Goal: Information Seeking & Learning: Understand process/instructions

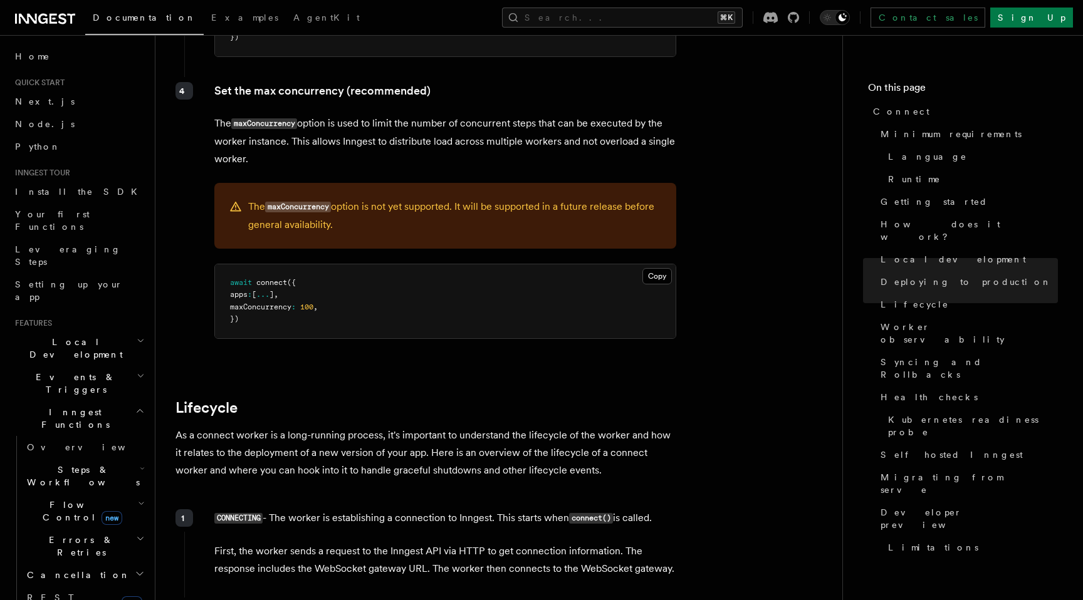
click at [249, 427] on p "As a connect worker is a long-running process, it's important to understand the…" at bounding box center [425, 453] width 501 height 53
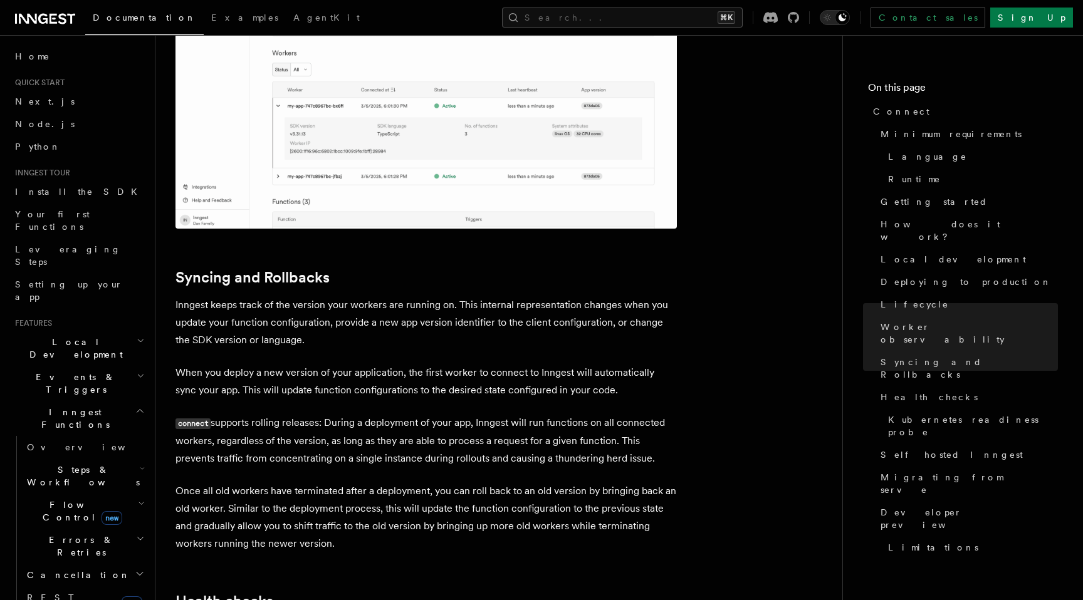
scroll to position [4672, 0]
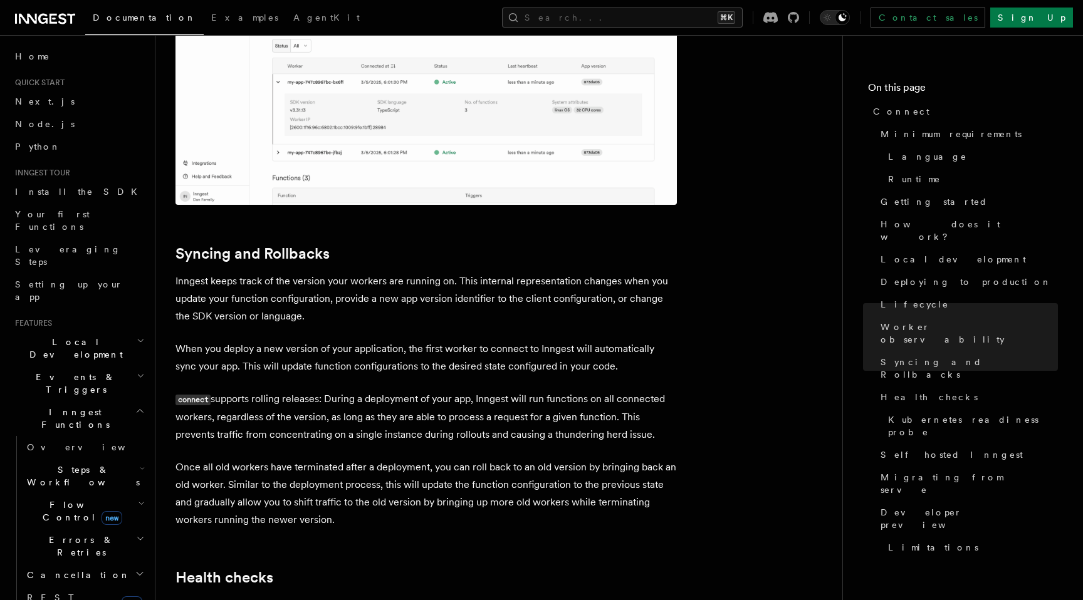
click at [249, 273] on p "Inngest keeps track of the version your workers are running on. This internal r…" at bounding box center [425, 299] width 501 height 53
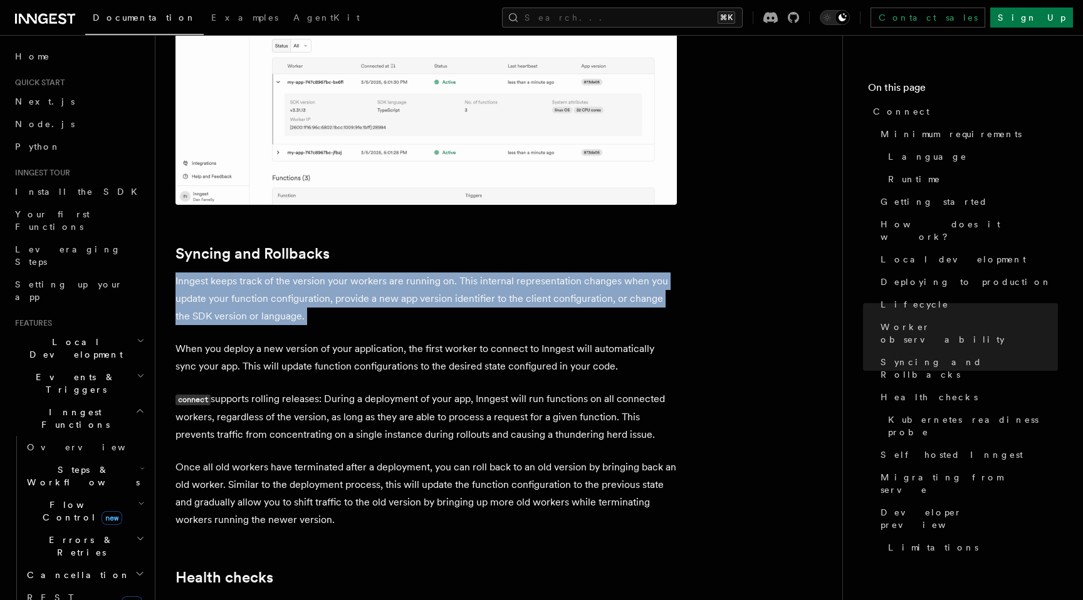
click at [249, 273] on p "Inngest keeps track of the version your workers are running on. This internal r…" at bounding box center [425, 299] width 501 height 53
click at [251, 273] on p "Inngest keeps track of the version your workers are running on. This internal r…" at bounding box center [425, 299] width 501 height 53
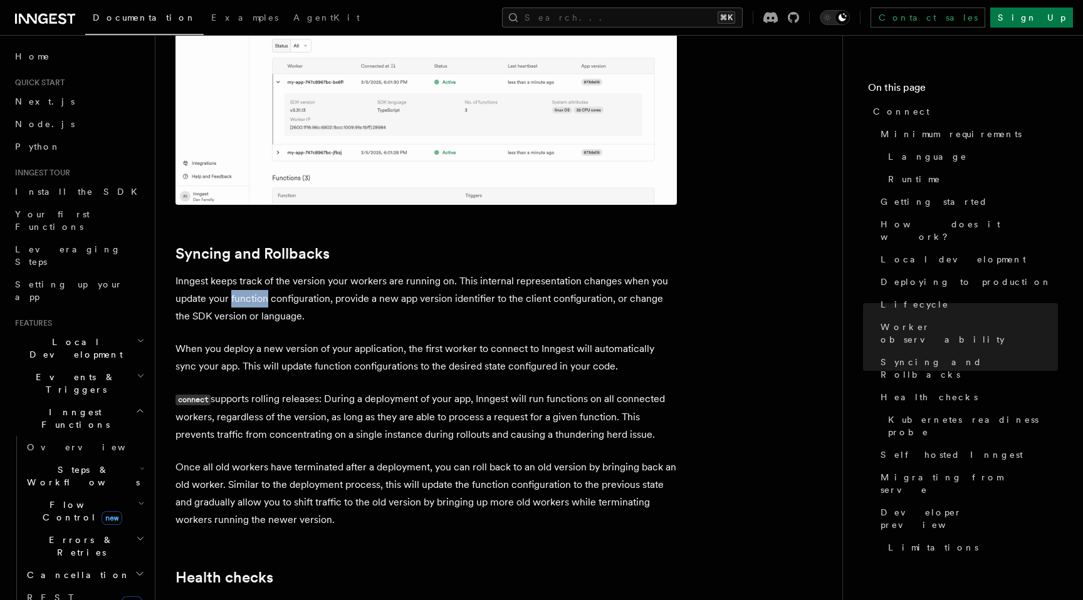
click at [251, 273] on p "Inngest keeps track of the version your workers are running on. This internal r…" at bounding box center [425, 299] width 501 height 53
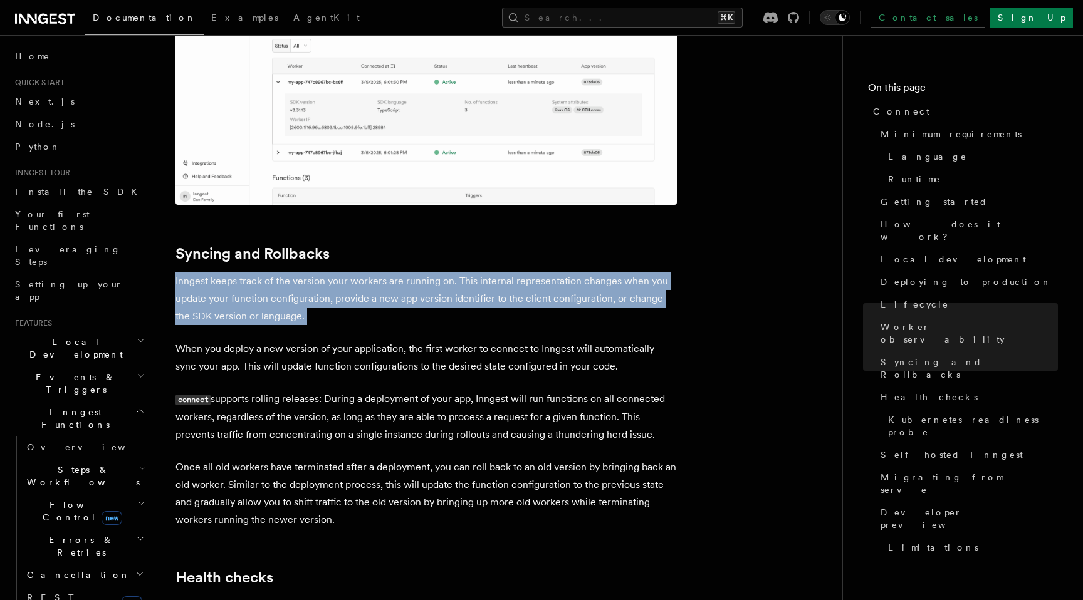
click at [251, 273] on p "Inngest keeps track of the version your workers are running on. This internal r…" at bounding box center [425, 299] width 501 height 53
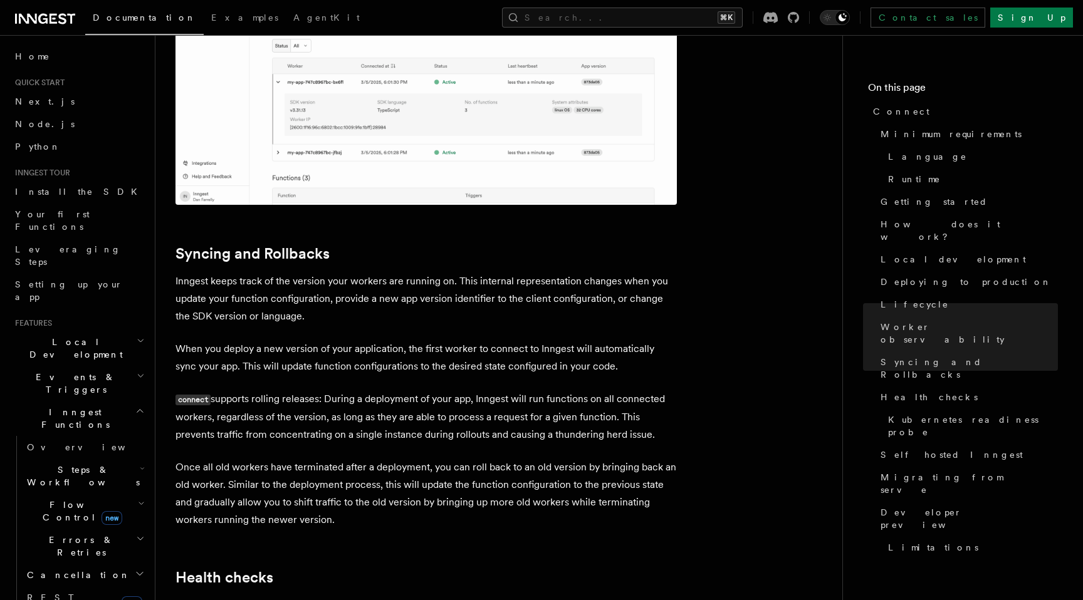
click at [251, 340] on p "When you deploy a new version of your application, the first worker to connect …" at bounding box center [425, 357] width 501 height 35
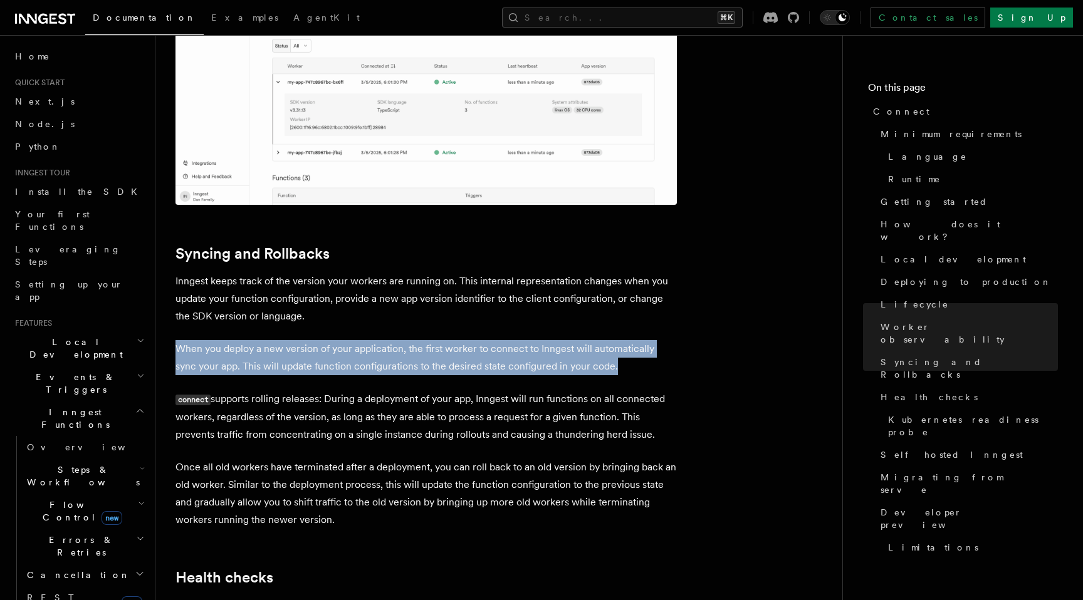
click at [251, 340] on p "When you deploy a new version of your application, the first worker to connect …" at bounding box center [425, 357] width 501 height 35
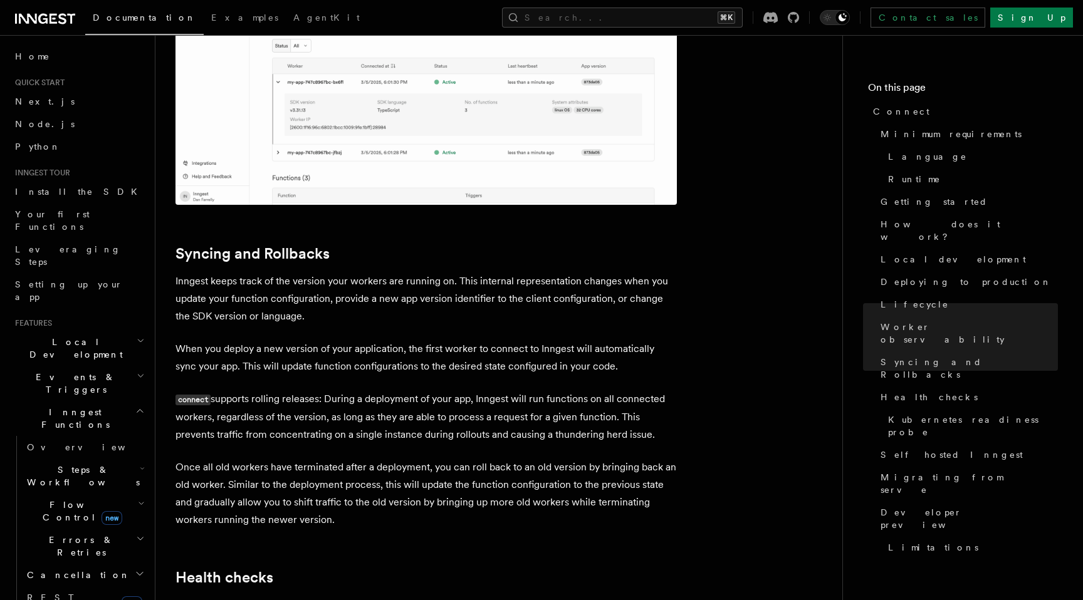
click at [251, 390] on p "connect supports rolling releases: During a deployment of your app, Inngest wil…" at bounding box center [425, 416] width 501 height 53
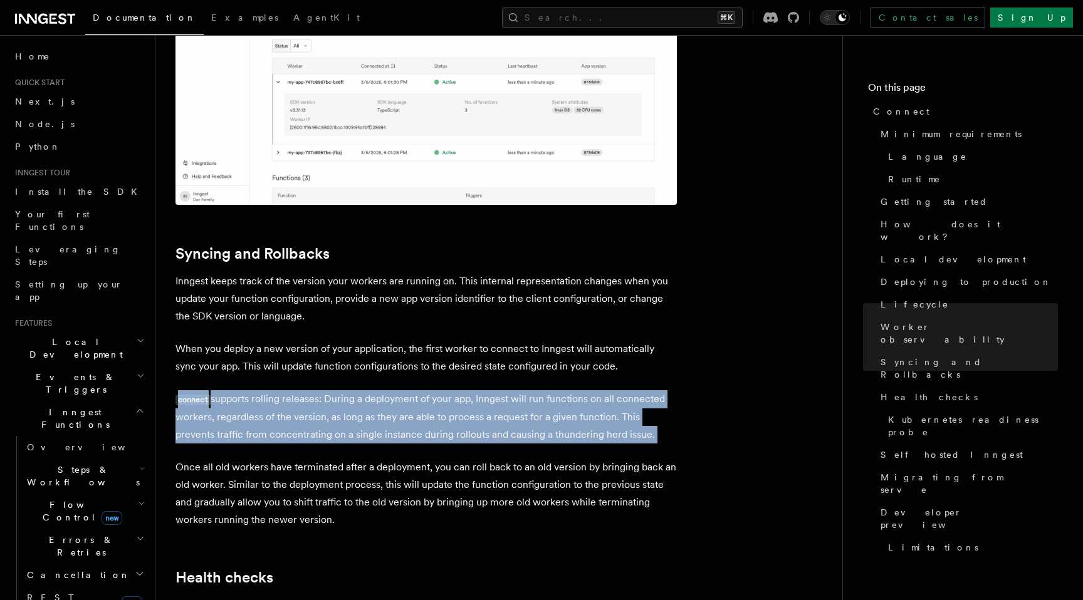
click at [251, 390] on p "connect supports rolling releases: During a deployment of your app, Inngest wil…" at bounding box center [425, 416] width 501 height 53
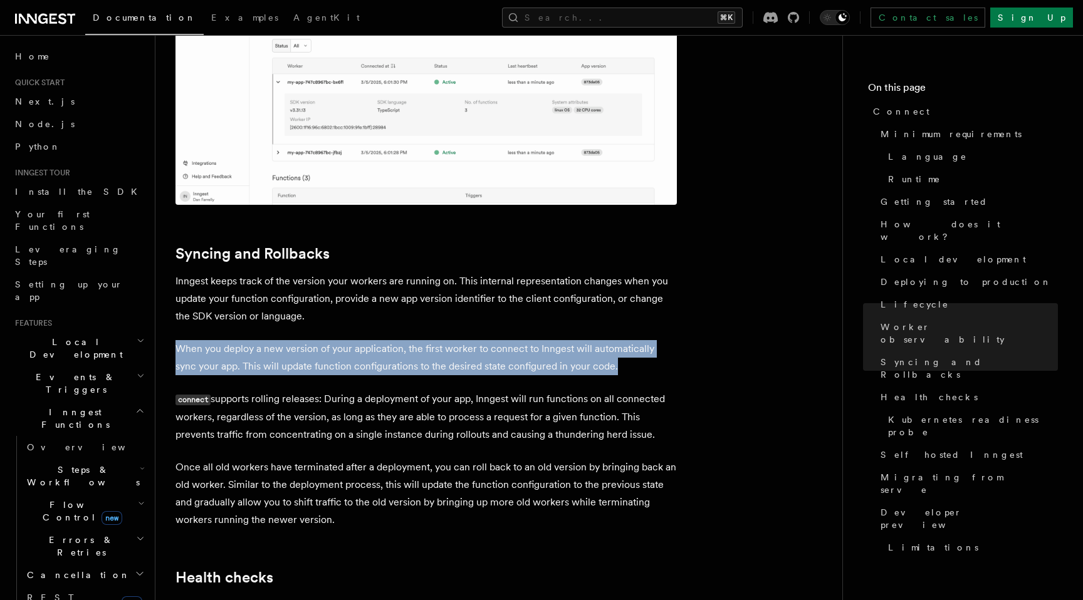
click at [227, 340] on p "When you deploy a new version of your application, the first worker to connect …" at bounding box center [425, 357] width 501 height 35
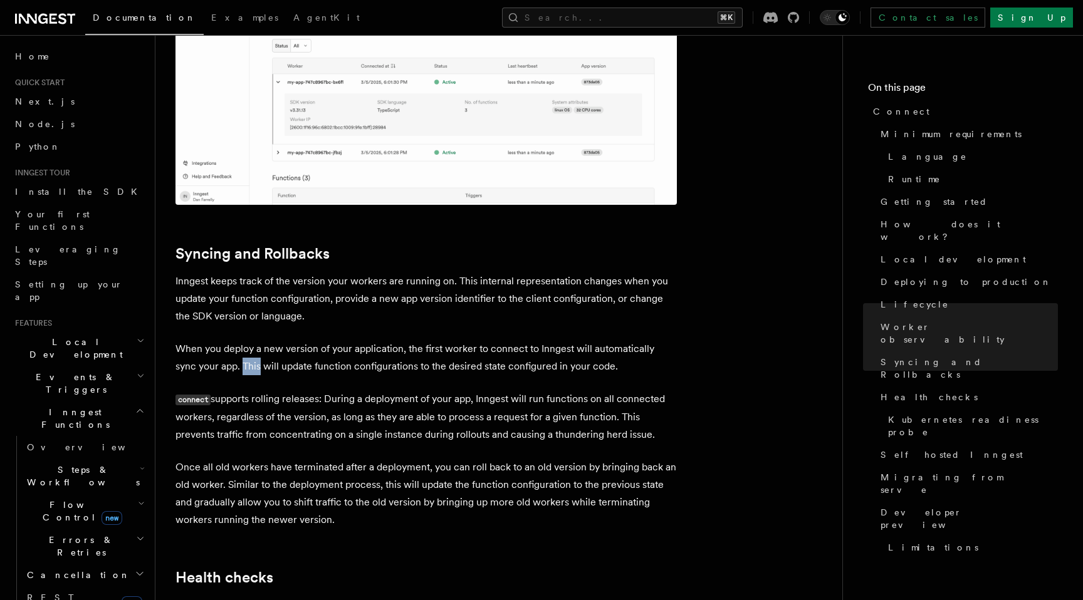
click at [227, 340] on p "When you deploy a new version of your application, the first worker to connect …" at bounding box center [425, 357] width 501 height 35
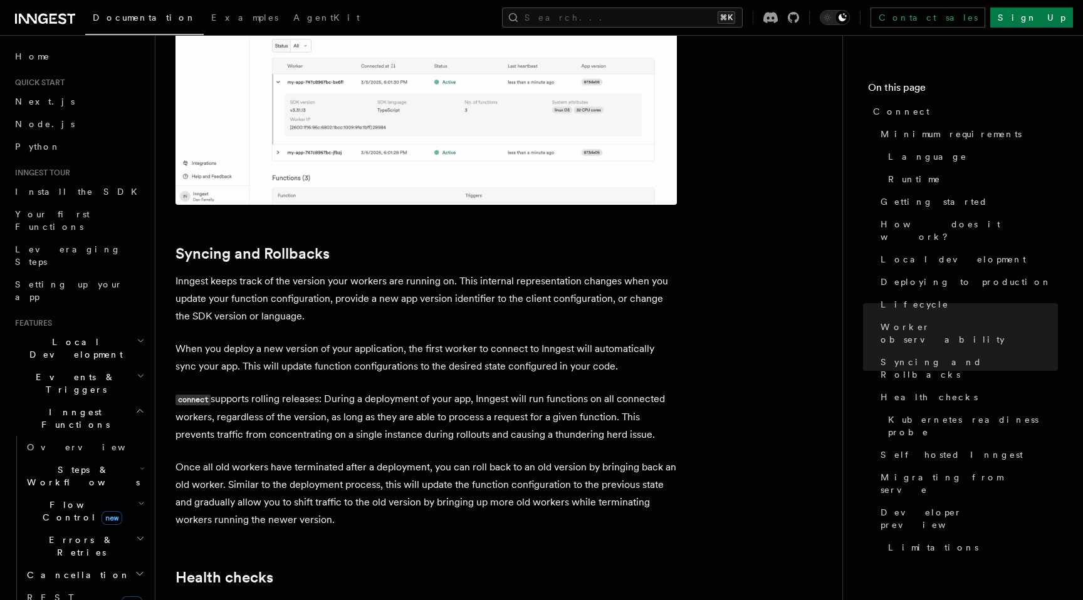
click at [256, 459] on p "Once all old workers have terminated after a deployment, you can roll back to a…" at bounding box center [425, 494] width 501 height 70
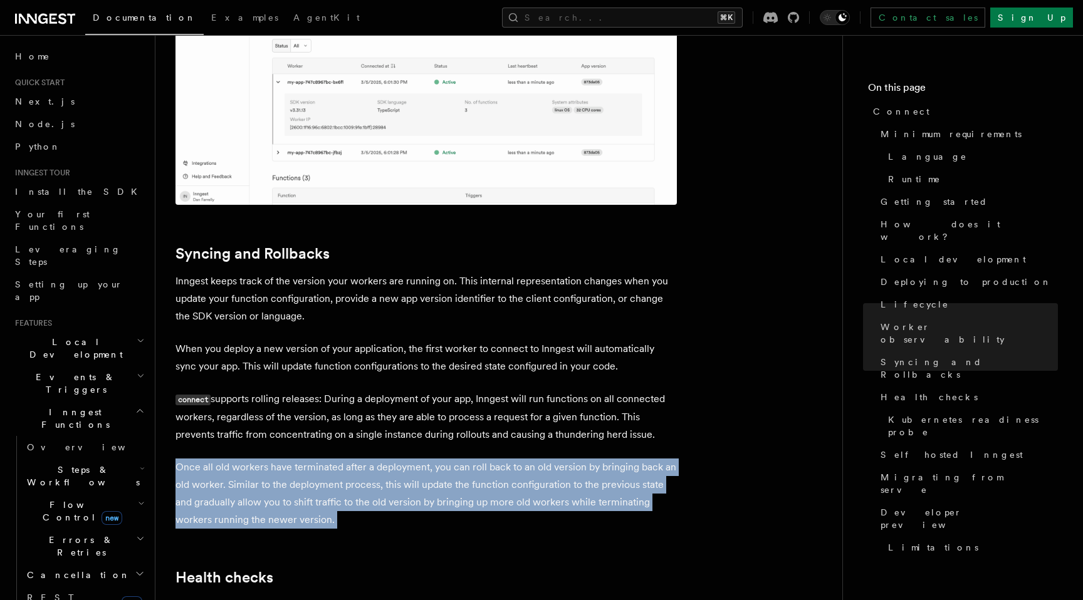
click at [256, 459] on p "Once all old workers have terminated after a deployment, you can roll back to a…" at bounding box center [425, 494] width 501 height 70
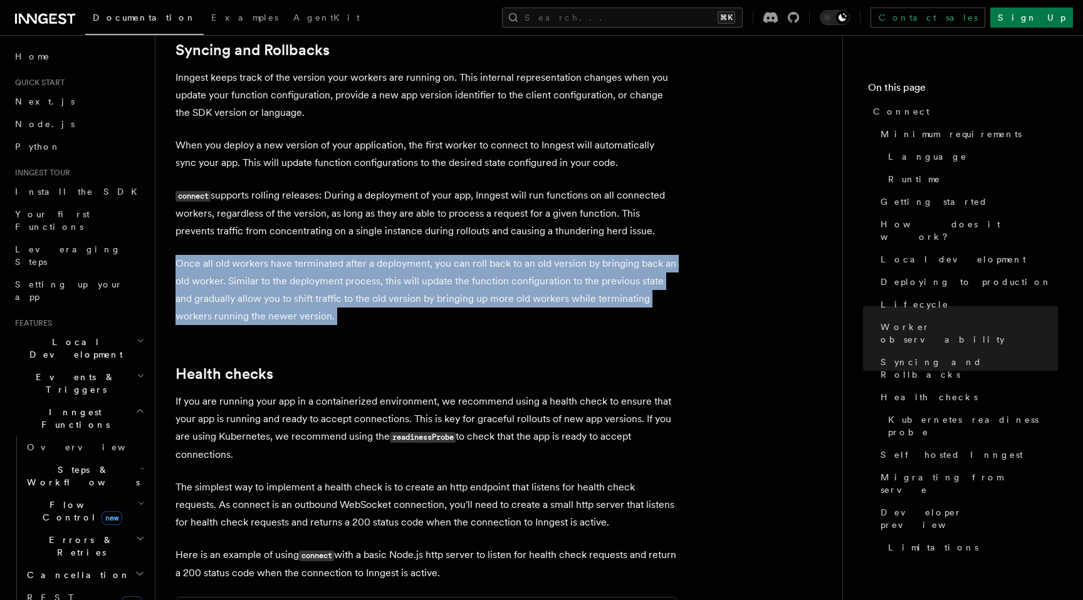
scroll to position [4922, 0]
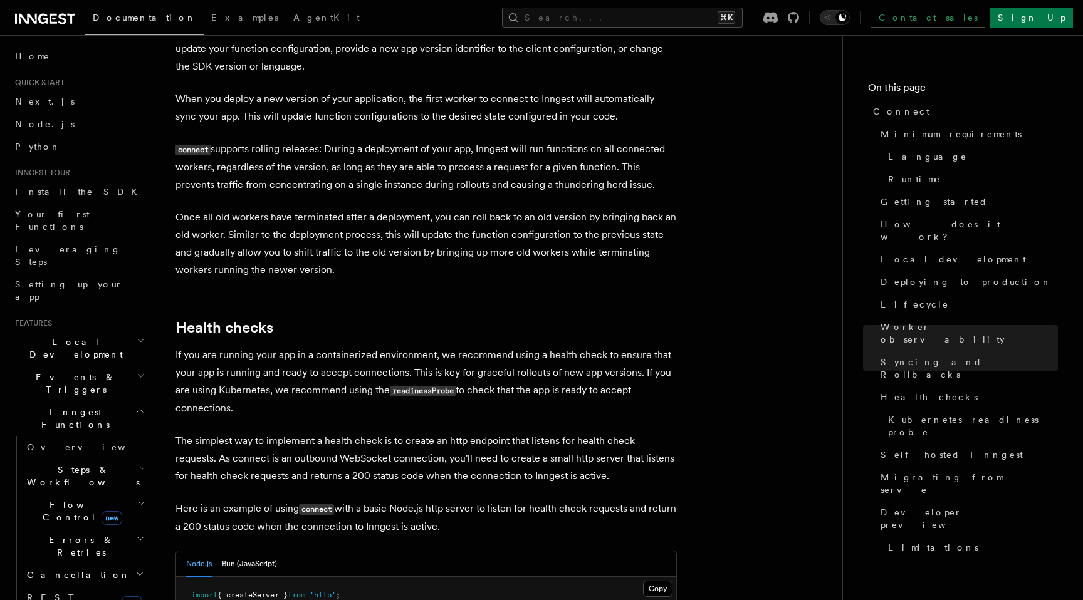
click at [240, 347] on p "If you are running your app in a containerized environment, we recommend using …" at bounding box center [425, 382] width 501 height 71
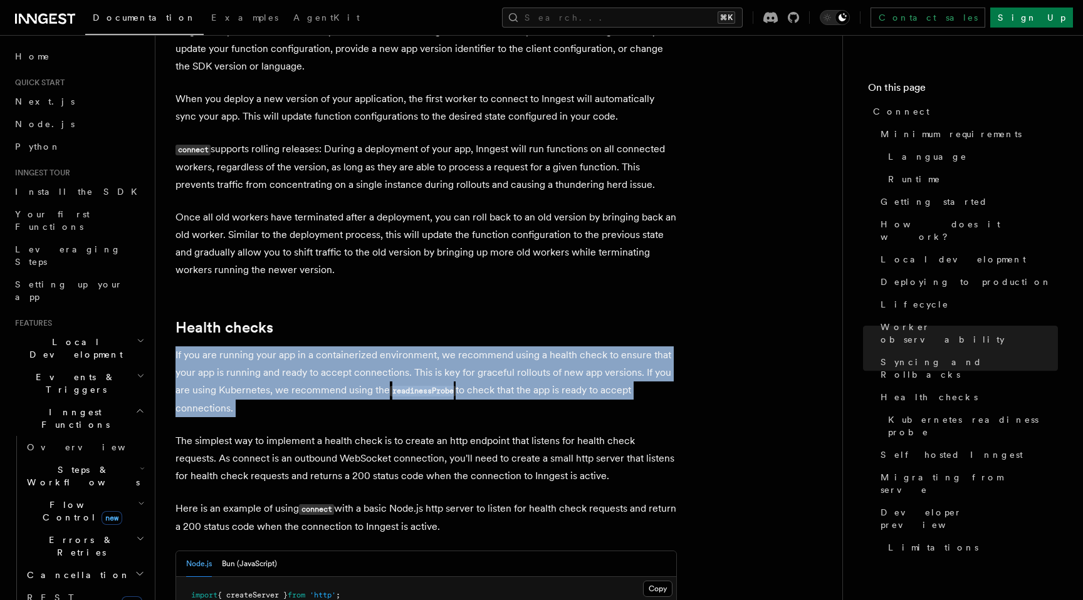
click at [240, 347] on p "If you are running your app in a containerized environment, we recommend using …" at bounding box center [425, 382] width 501 height 71
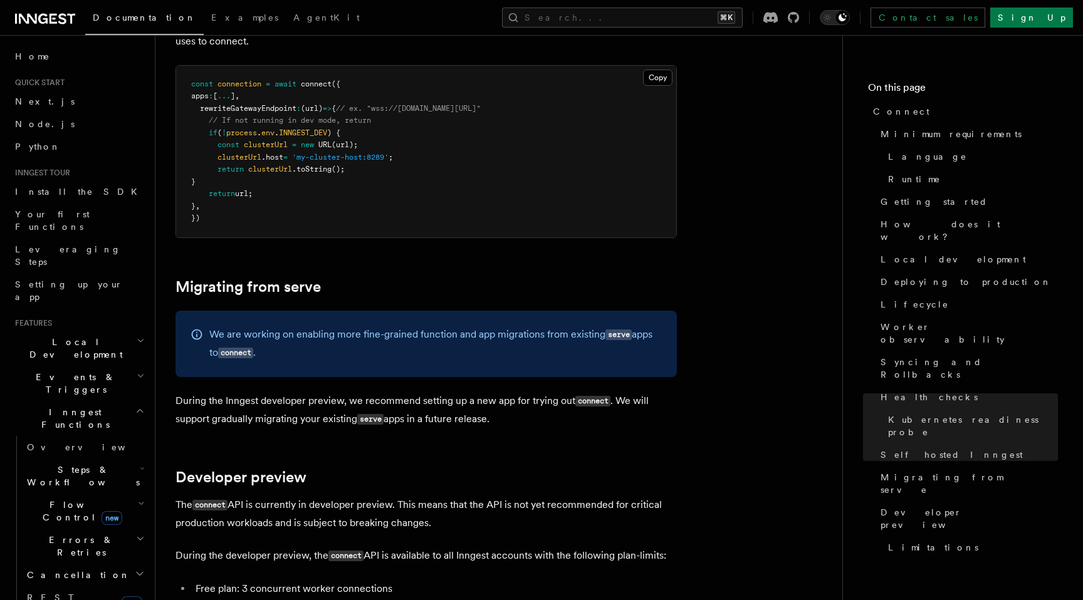
scroll to position [6445, 0]
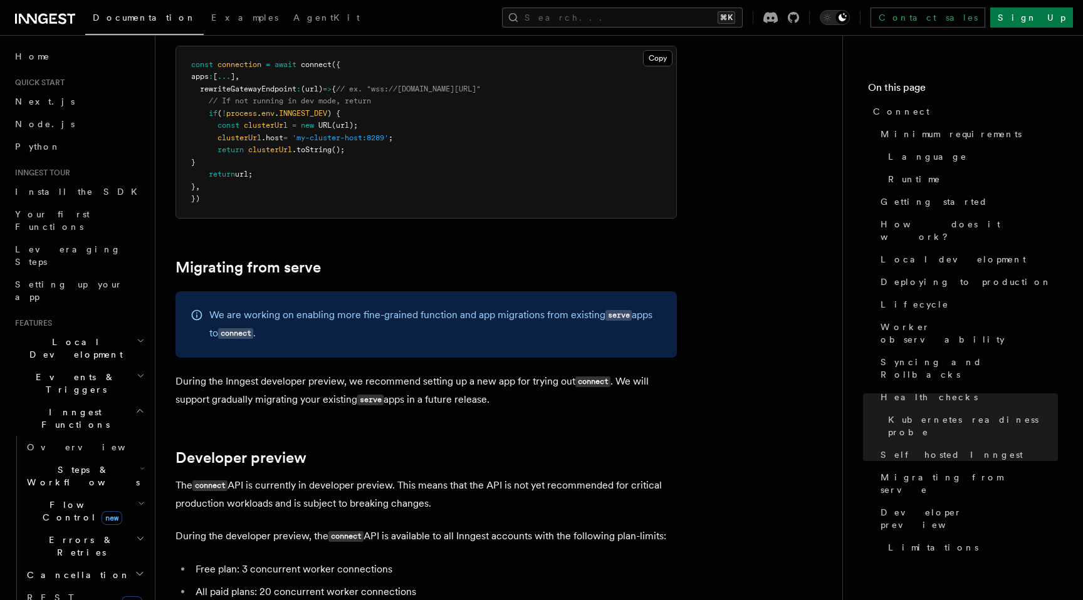
click at [402, 306] on p "We are working on enabling more fine-grained function and app migrations from e…" at bounding box center [435, 324] width 452 height 36
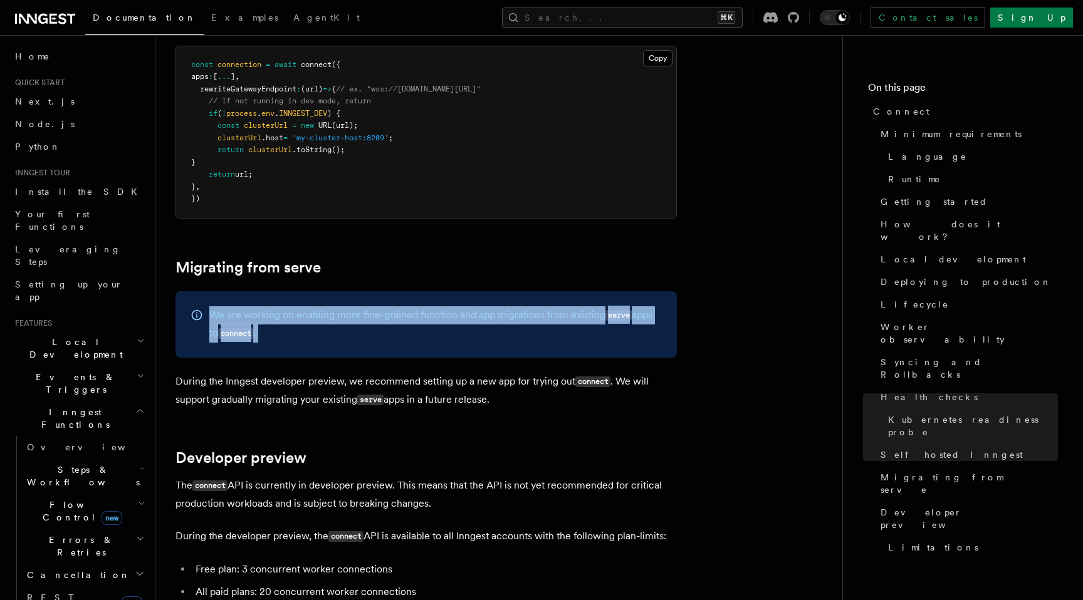
click at [402, 306] on p "We are working on enabling more fine-grained function and app migrations from e…" at bounding box center [435, 324] width 452 height 36
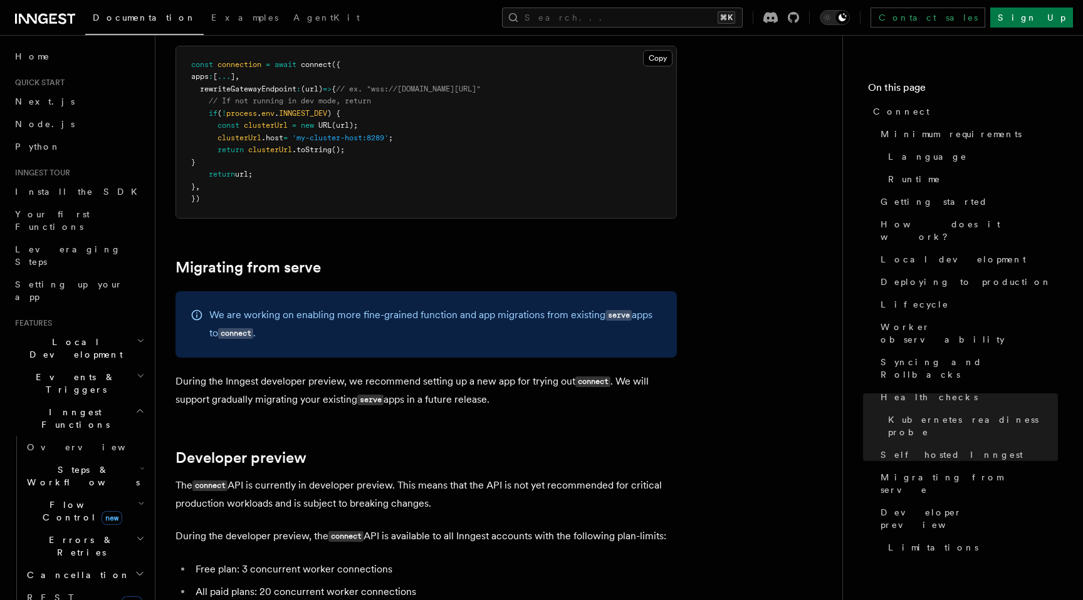
click at [402, 373] on p "During the Inngest developer preview, we recommend setting up a new app for try…" at bounding box center [425, 391] width 501 height 36
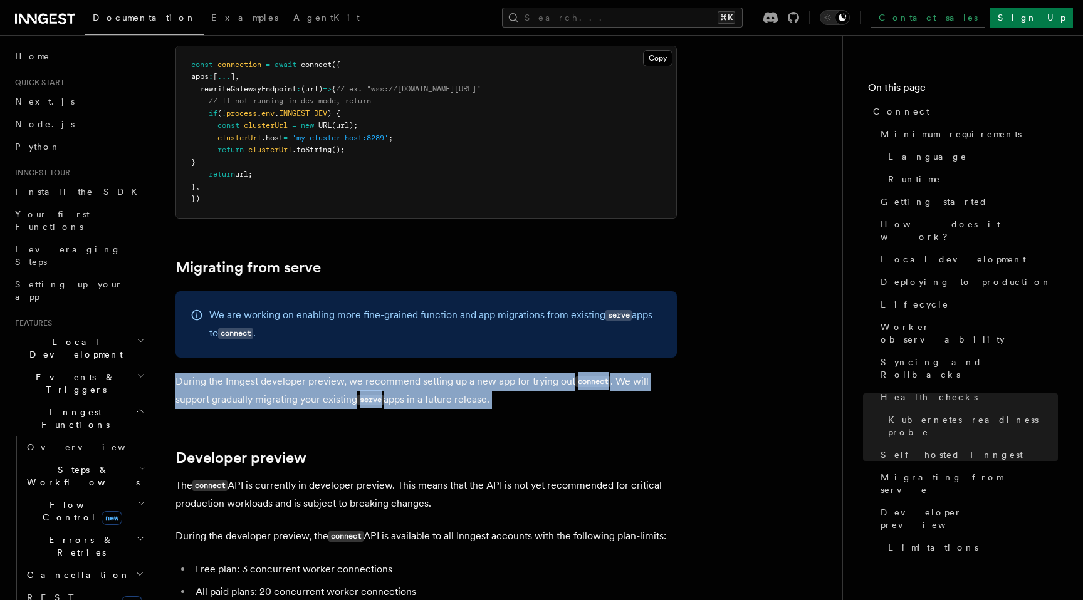
click at [402, 373] on p "During the Inngest developer preview, we recommend setting up a new app for try…" at bounding box center [425, 391] width 501 height 36
click at [429, 373] on p "During the Inngest developer preview, we recommend setting up a new app for try…" at bounding box center [425, 391] width 501 height 36
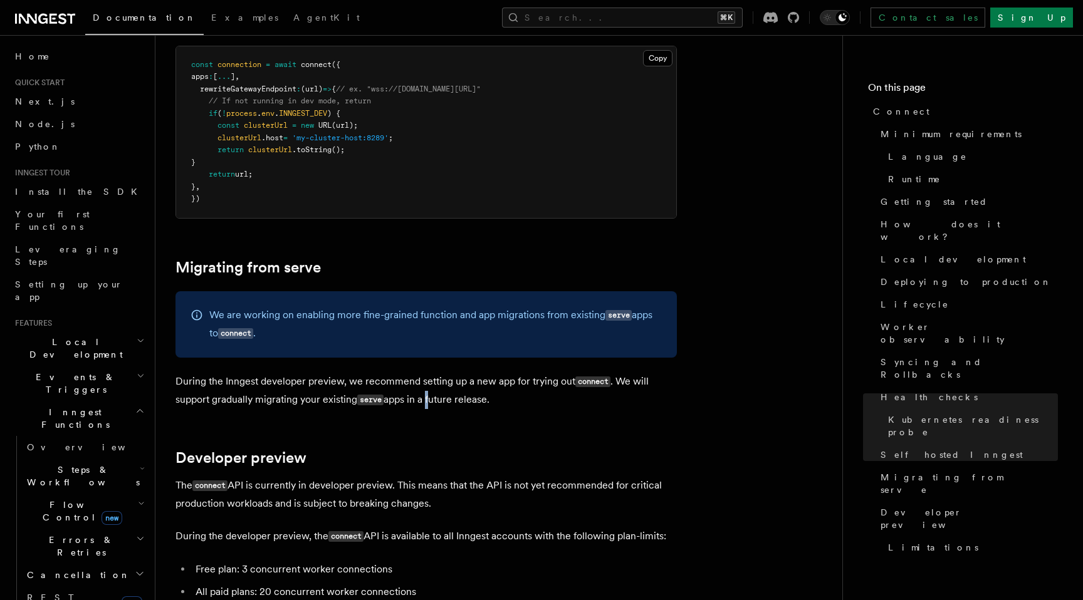
click at [429, 373] on p "During the Inngest developer preview, we recommend setting up a new app for try…" at bounding box center [425, 391] width 501 height 36
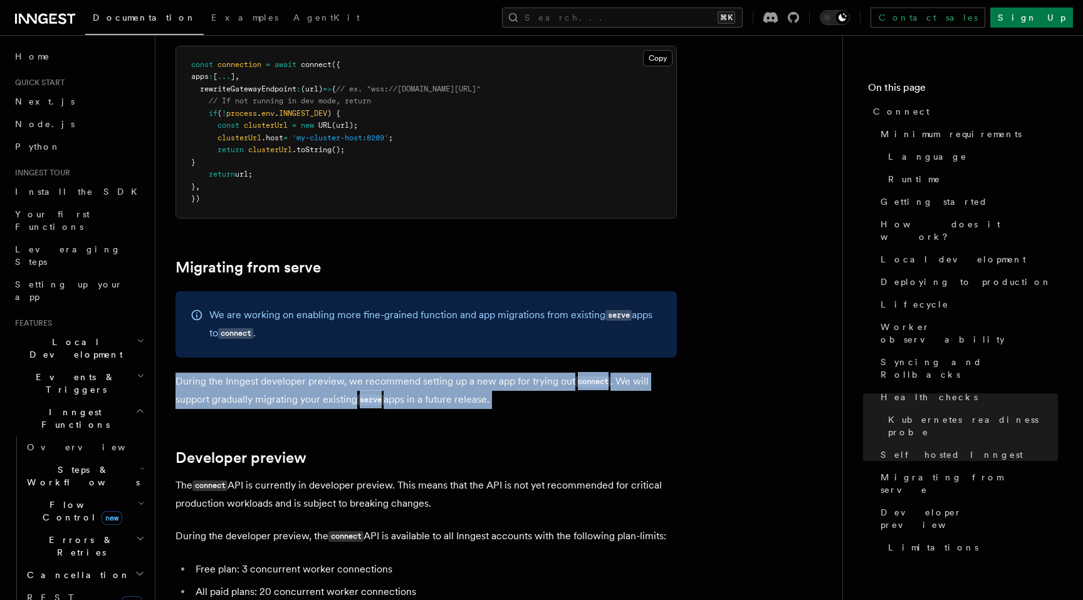
click at [429, 373] on p "During the Inngest developer preview, we recommend setting up a new app for try…" at bounding box center [425, 391] width 501 height 36
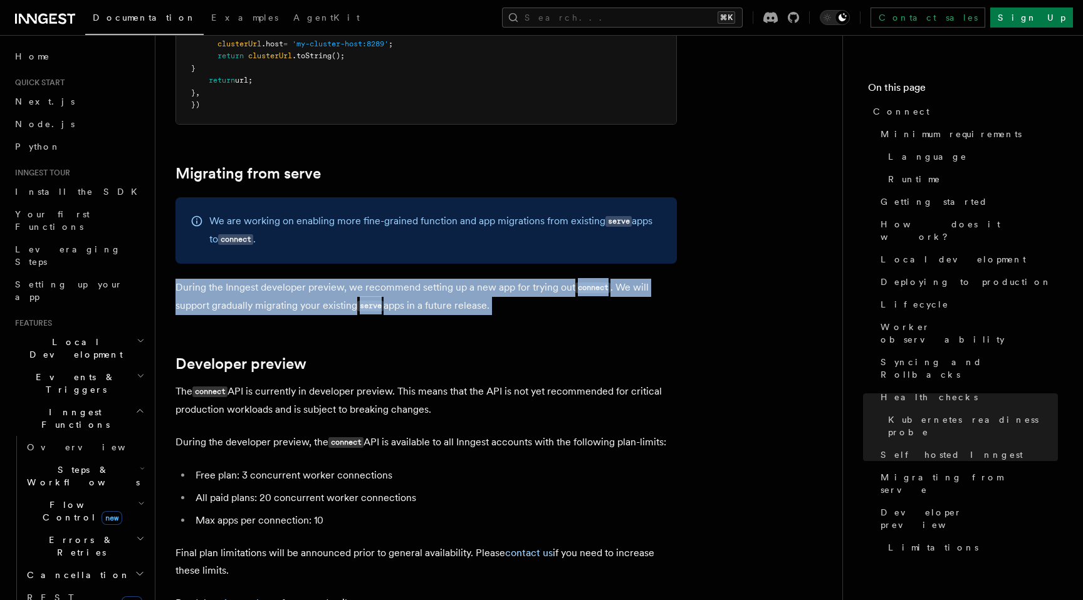
scroll to position [6555, 0]
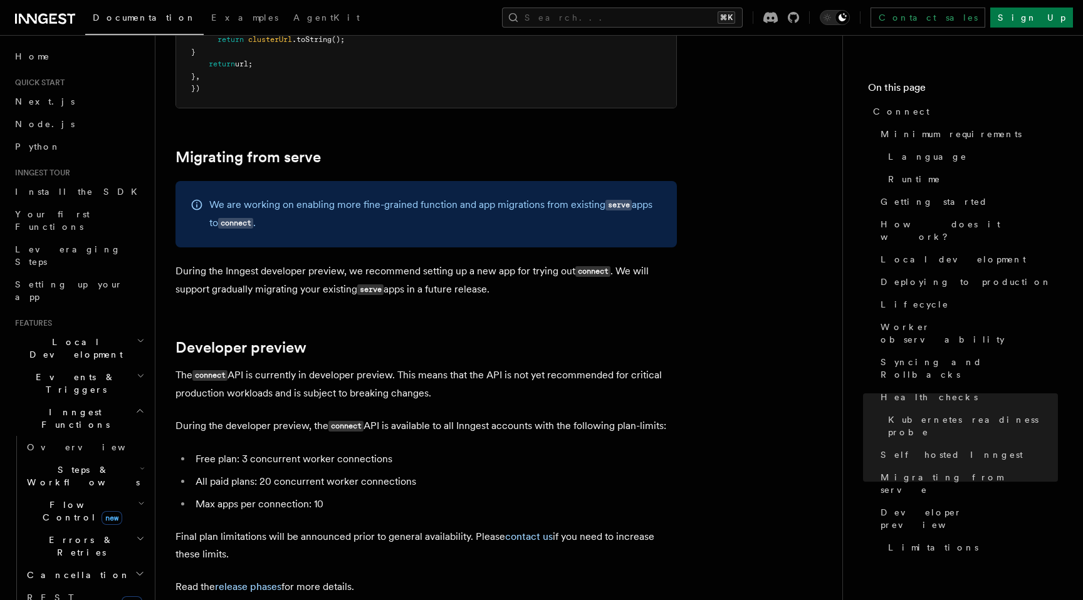
click at [345, 367] on p "The connect API is currently in developer preview. This means that the API is n…" at bounding box center [425, 385] width 501 height 36
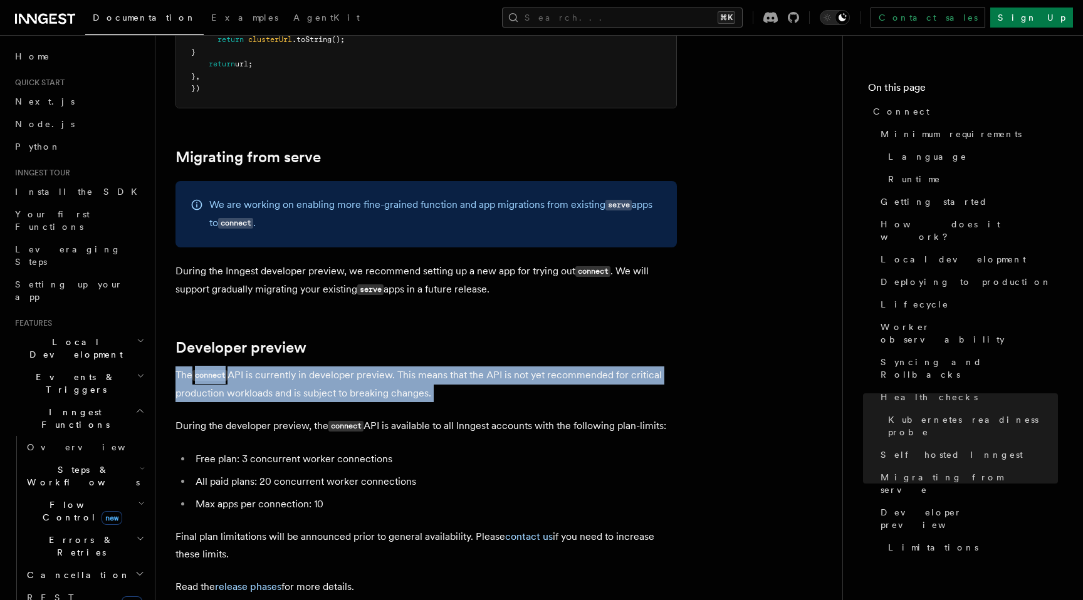
click at [345, 367] on p "The connect API is currently in developer preview. This means that the API is n…" at bounding box center [425, 385] width 501 height 36
click at [351, 367] on p "The connect API is currently in developer preview. This means that the API is n…" at bounding box center [425, 385] width 501 height 36
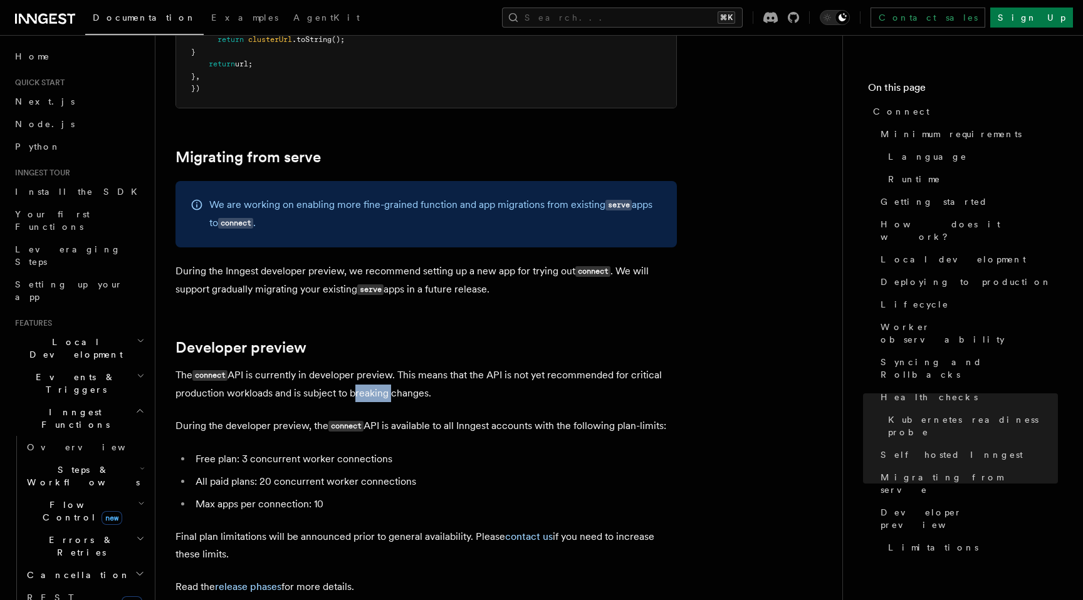
click at [351, 367] on p "The connect API is currently in developer preview. This means that the API is n…" at bounding box center [425, 385] width 501 height 36
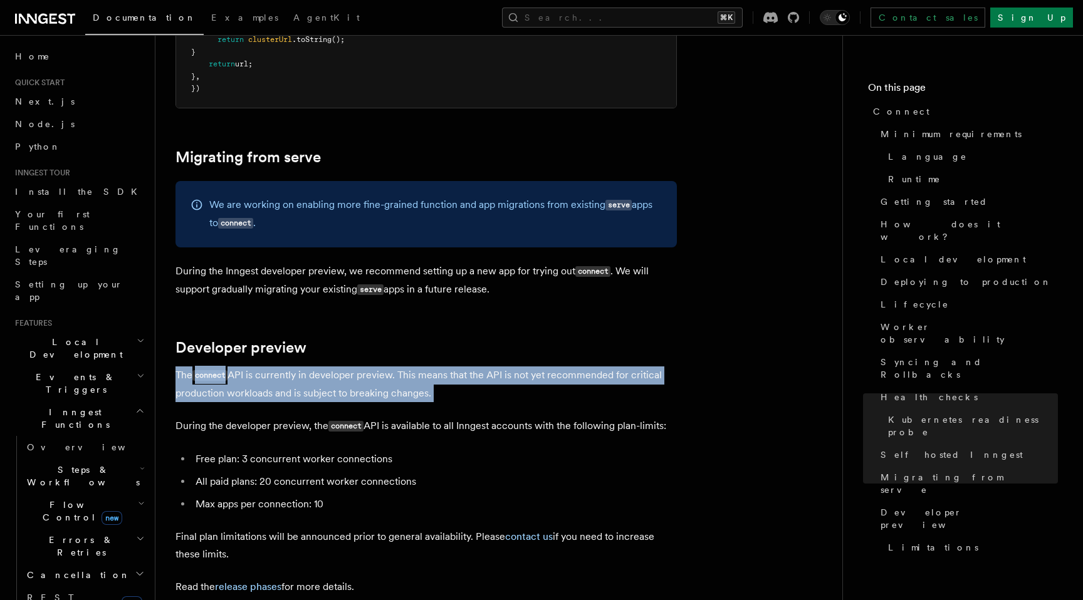
click at [351, 367] on p "The connect API is currently in developer preview. This means that the API is n…" at bounding box center [425, 385] width 501 height 36
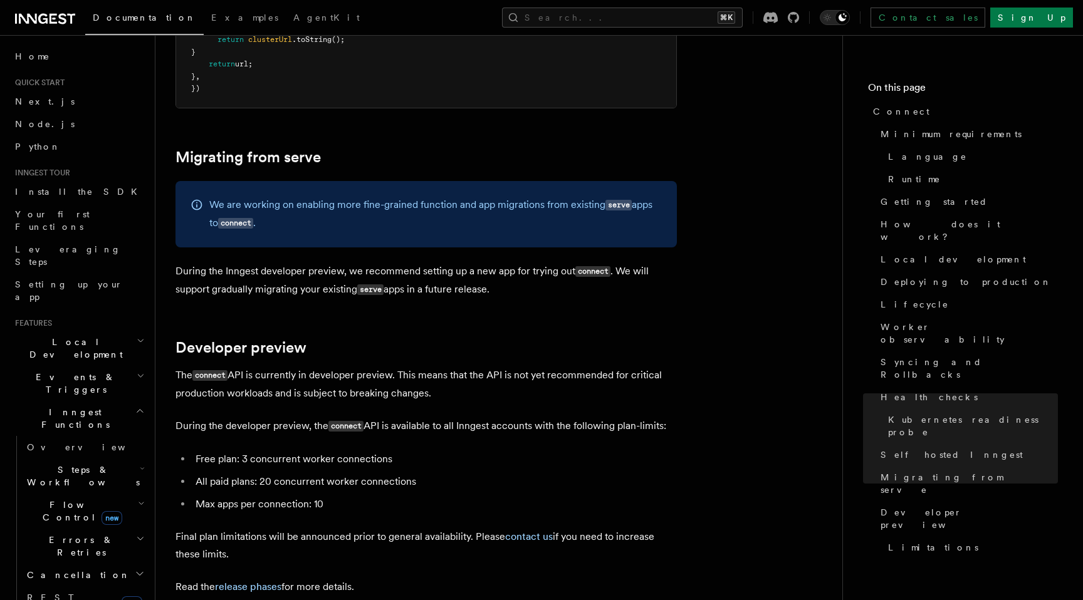
click at [351, 421] on code "connect" at bounding box center [345, 426] width 35 height 11
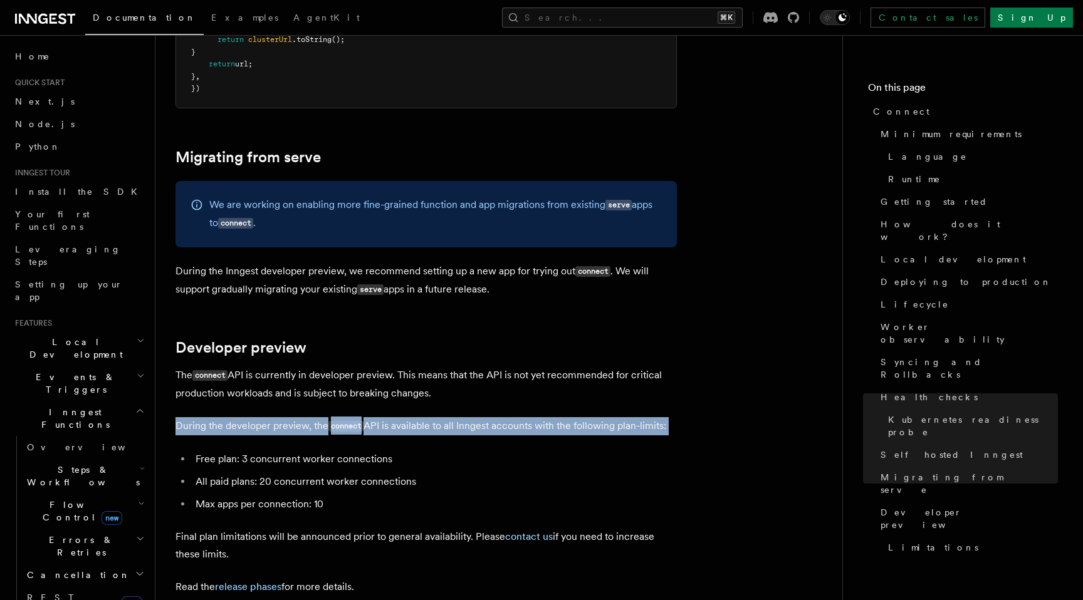
click at [351, 421] on code "connect" at bounding box center [345, 426] width 35 height 11
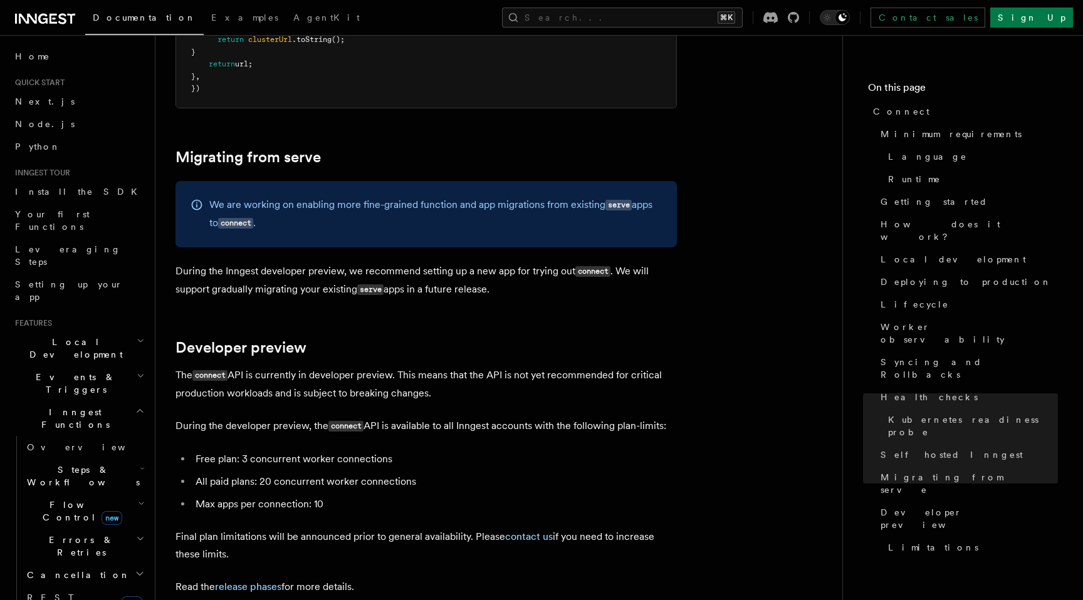
click at [358, 451] on li "Free plan: 3 concurrent worker connections" at bounding box center [434, 460] width 485 height 18
click at [362, 496] on li "Max apps per connection: 10" at bounding box center [434, 505] width 485 height 18
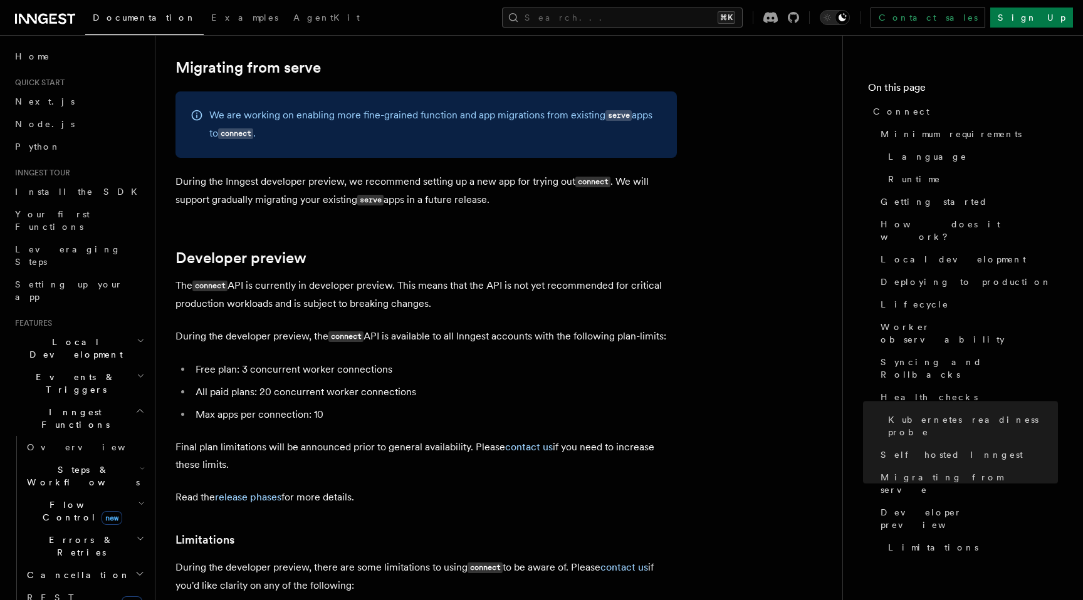
scroll to position [6701, 0]
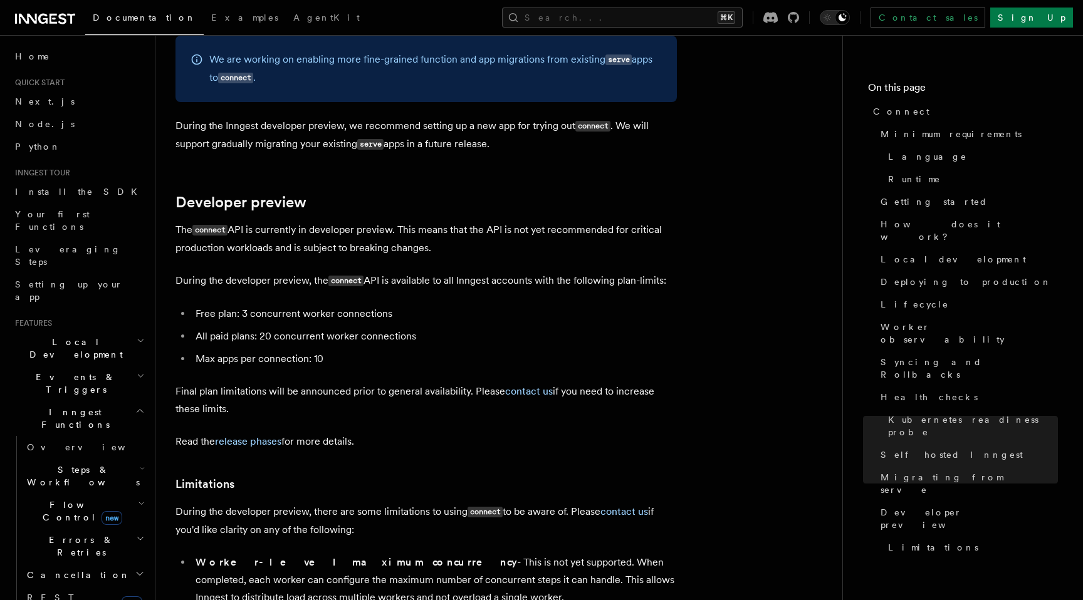
click at [343, 503] on p "During the developer preview, there are some limitations to using connect to be…" at bounding box center [425, 521] width 501 height 36
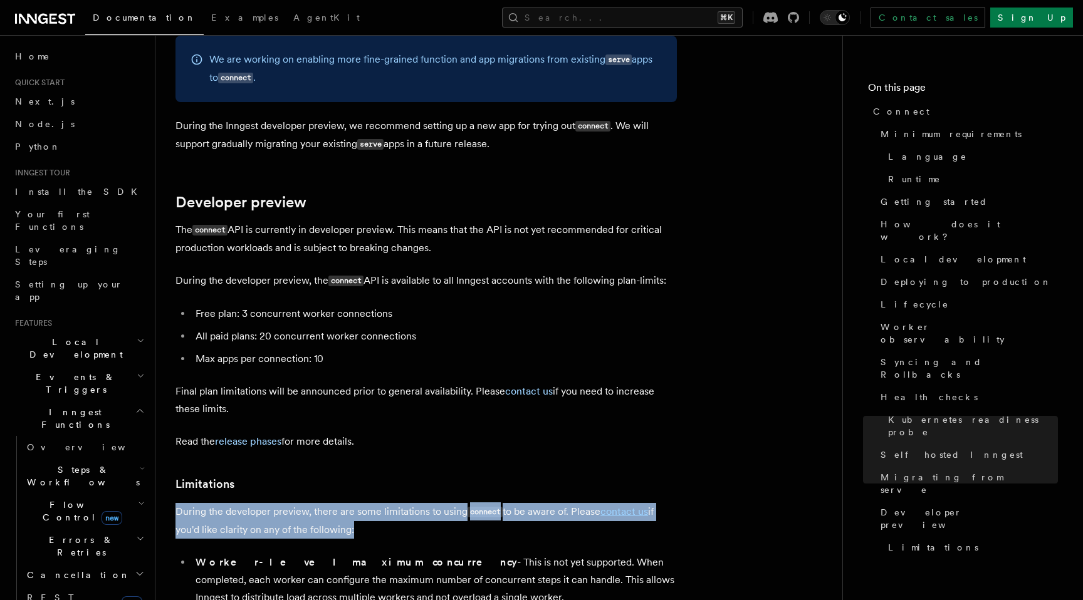
click at [343, 503] on p "During the developer preview, there are some limitations to using connect to be…" at bounding box center [425, 521] width 501 height 36
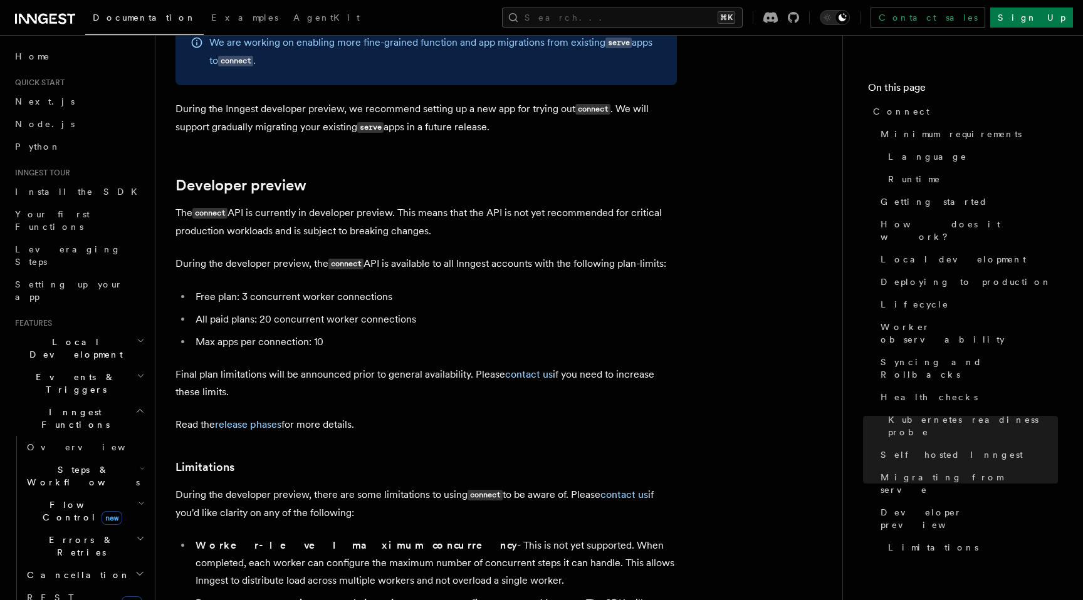
click at [343, 537] on li "Worker-level maximum concurrency - This is not yet supported. When completed, e…" at bounding box center [434, 563] width 485 height 53
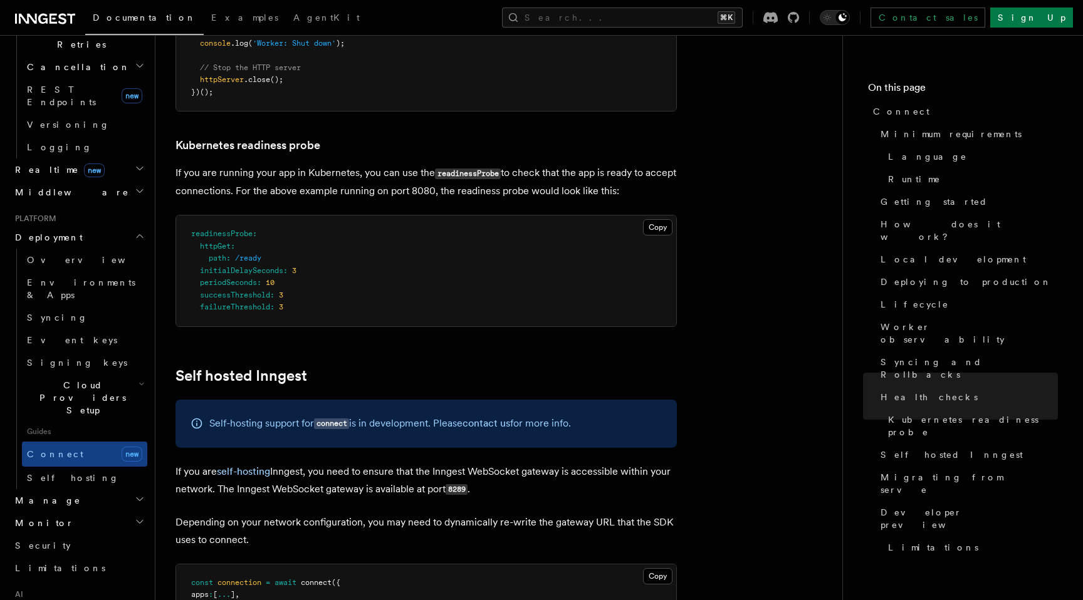
scroll to position [6337, 0]
